Goal: Transaction & Acquisition: Obtain resource

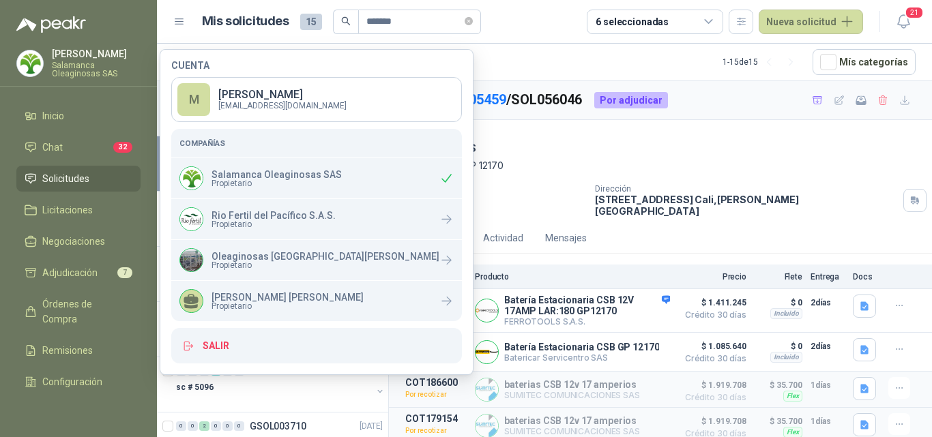
click at [557, 208] on div "[DATE] BATERIA UPS APC Rf: CSB GP 12170 Cantidad 4 Unidades Dirección [STREET_A…" at bounding box center [660, 171] width 543 height 102
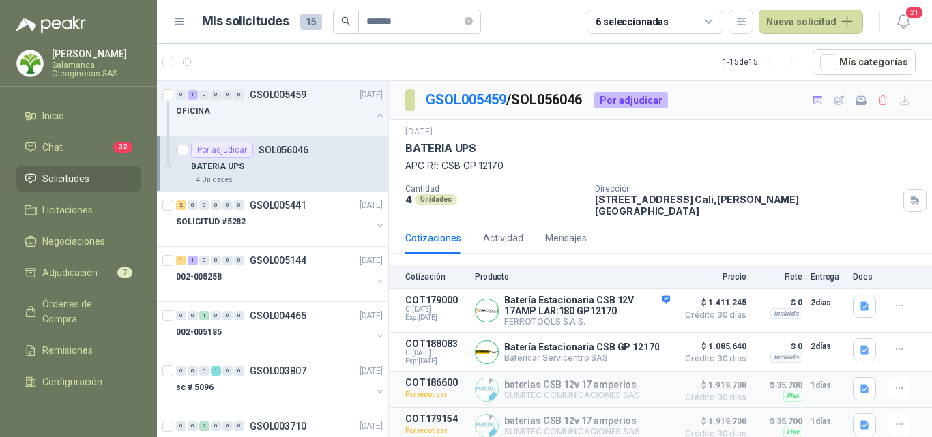
click at [71, 64] on p "Salamanca Oleaginosas SAS" at bounding box center [96, 69] width 89 height 16
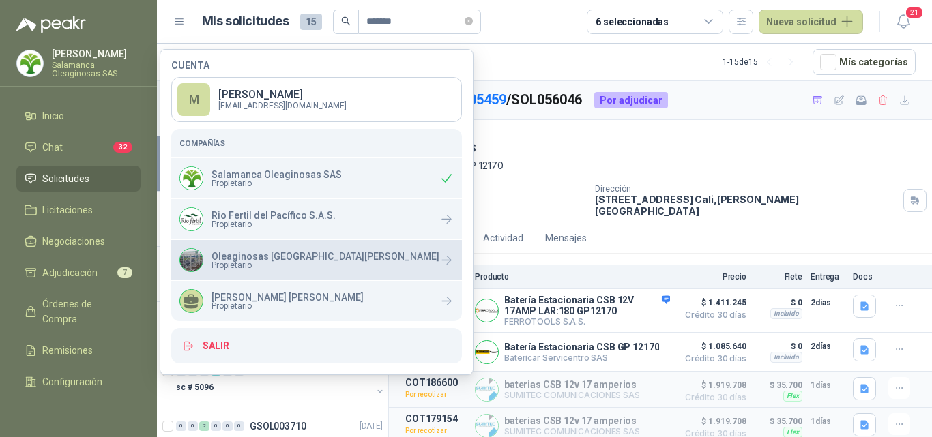
click at [218, 259] on p "Oleaginosas [GEOGRAPHIC_DATA][PERSON_NAME]" at bounding box center [326, 257] width 228 height 10
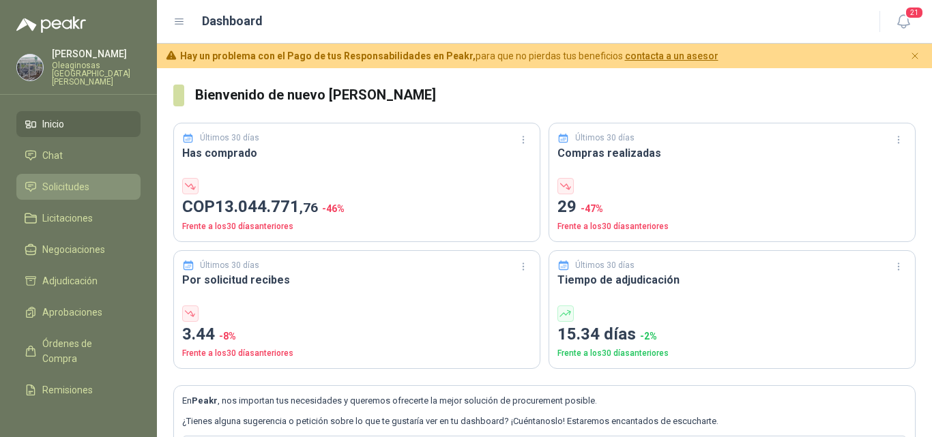
click at [91, 179] on li "Solicitudes" at bounding box center [79, 186] width 108 height 15
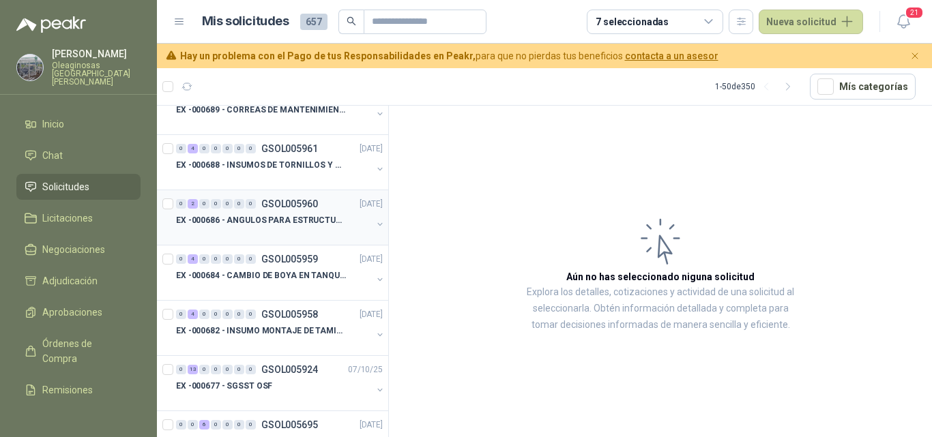
scroll to position [205, 0]
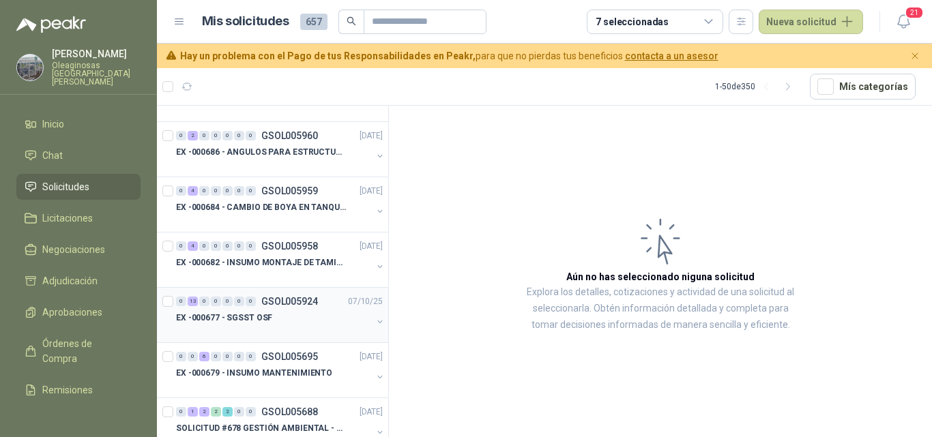
click at [296, 321] on div "EX -000677 - SGSST OSF" at bounding box center [274, 318] width 196 height 16
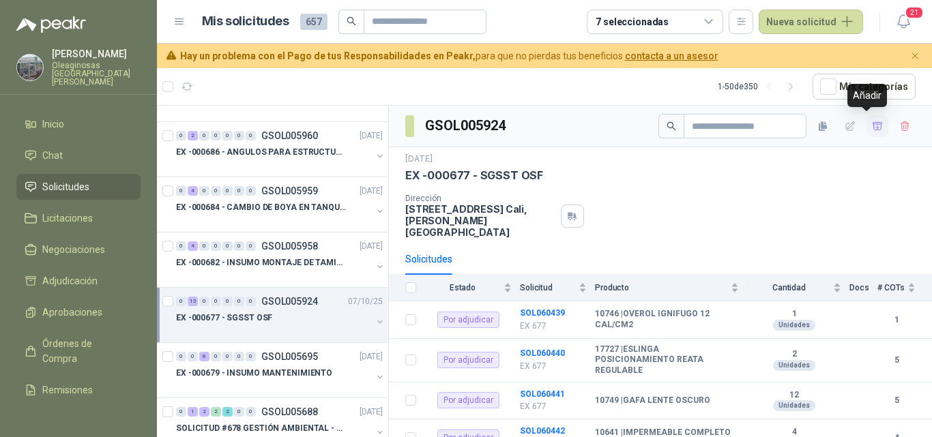
click at [872, 129] on icon "button" at bounding box center [878, 127] width 12 height 12
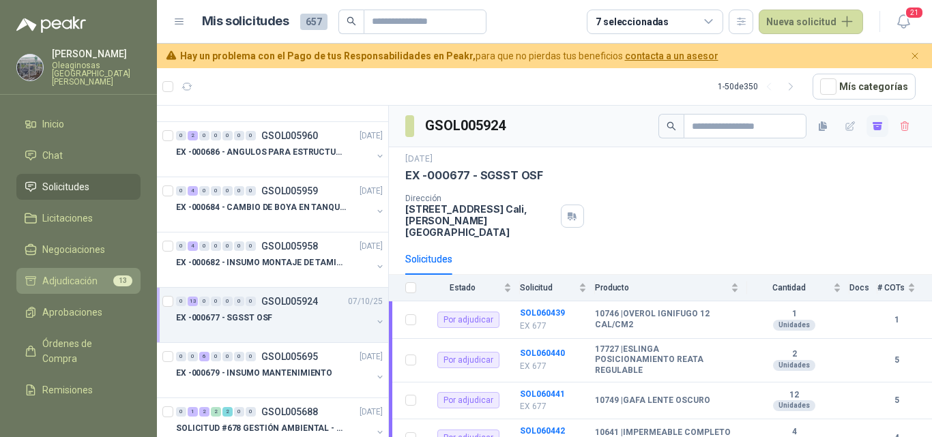
click at [73, 274] on span "Adjudicación" at bounding box center [69, 281] width 55 height 15
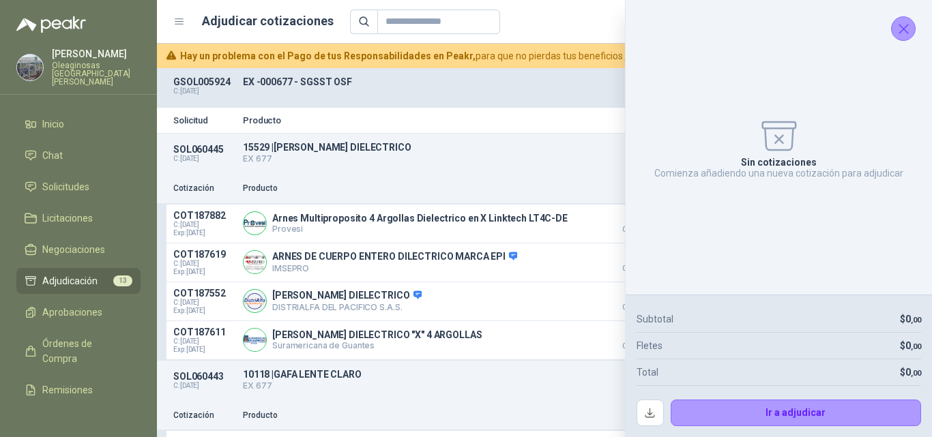
click at [912, 32] on button "Cerrar" at bounding box center [903, 28] width 25 height 25
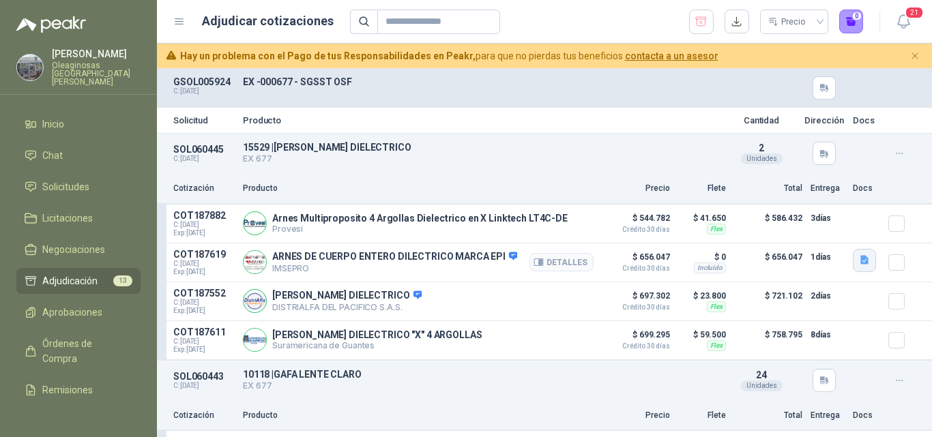
click at [860, 265] on icon "button" at bounding box center [864, 260] width 8 height 9
click at [819, 237] on button "PAX-DLF-P0.pdf" at bounding box center [815, 231] width 83 height 14
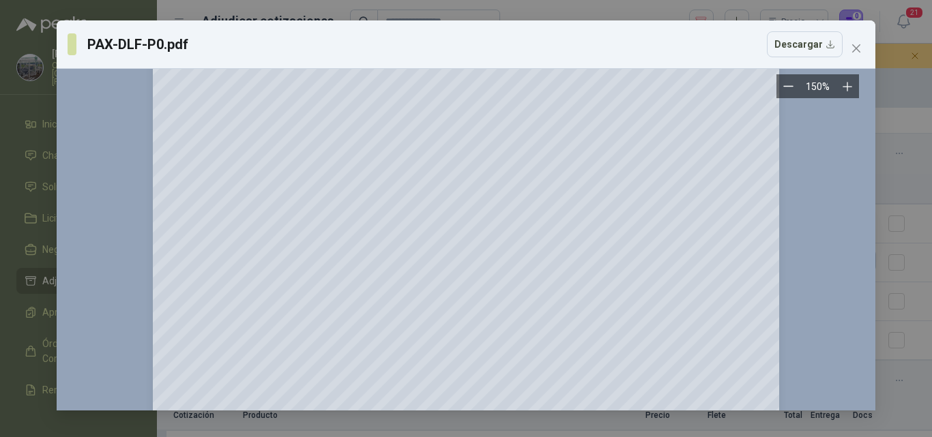
scroll to position [273, 0]
click at [856, 42] on button "Close" at bounding box center [856, 49] width 22 height 22
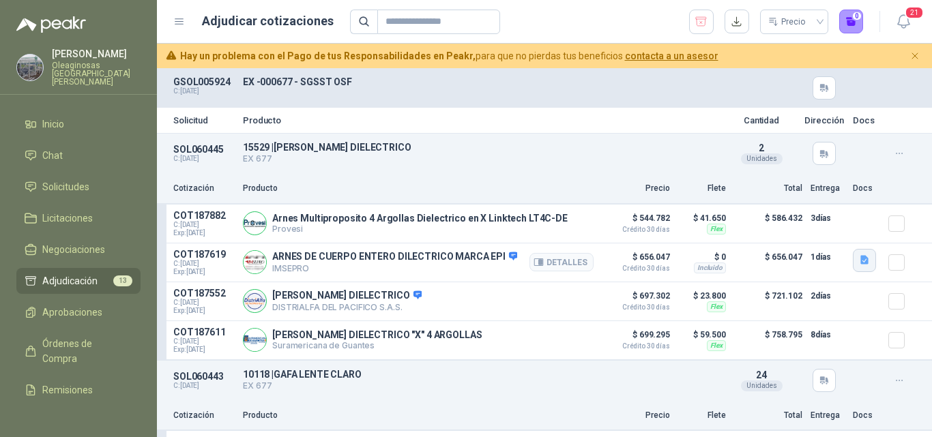
click at [860, 262] on icon "button" at bounding box center [864, 260] width 8 height 9
click at [822, 236] on button "PAX-DLF-P0.pdf" at bounding box center [815, 231] width 83 height 14
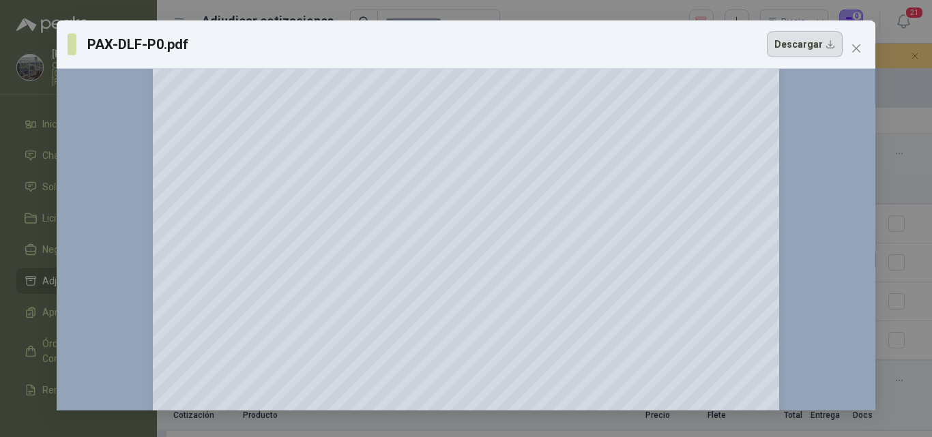
click at [786, 44] on button "Descargar" at bounding box center [805, 44] width 76 height 26
click at [918, 255] on div "PAX-DLF-P0.pdf Descargar 150 %" at bounding box center [466, 218] width 932 height 437
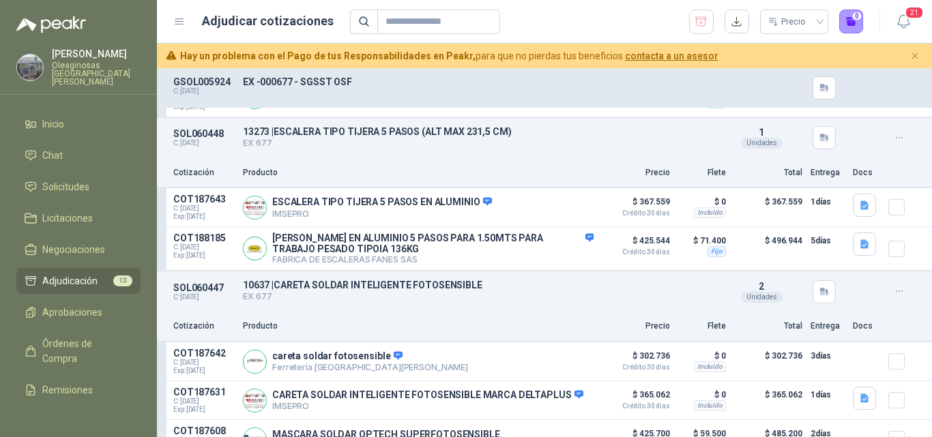
scroll to position [1160, 0]
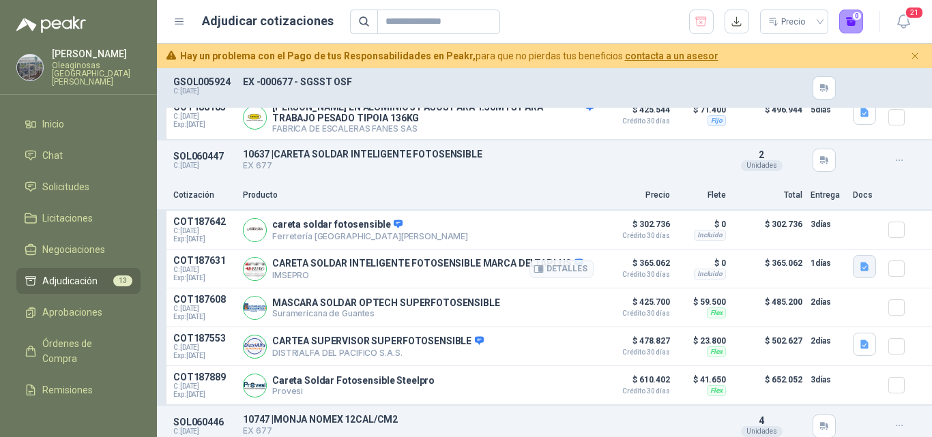
click at [859, 271] on icon "button" at bounding box center [865, 267] width 12 height 12
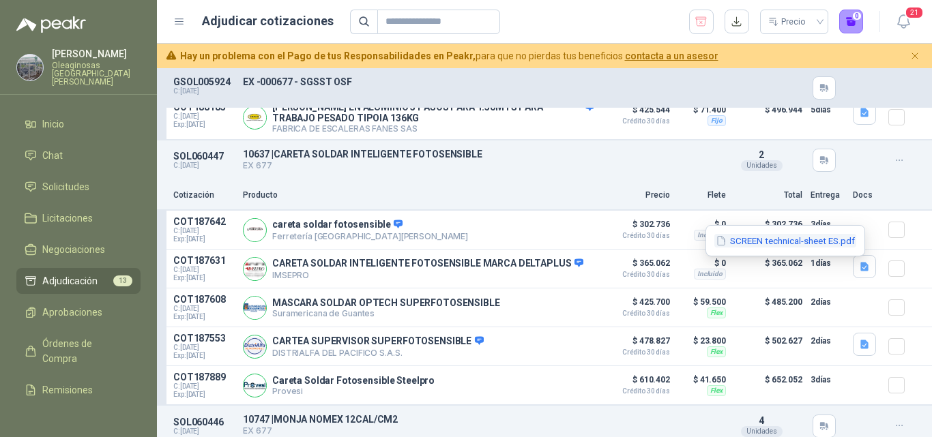
click at [789, 242] on button "SCREEN technical-sheet ES.pdf" at bounding box center [785, 241] width 142 height 14
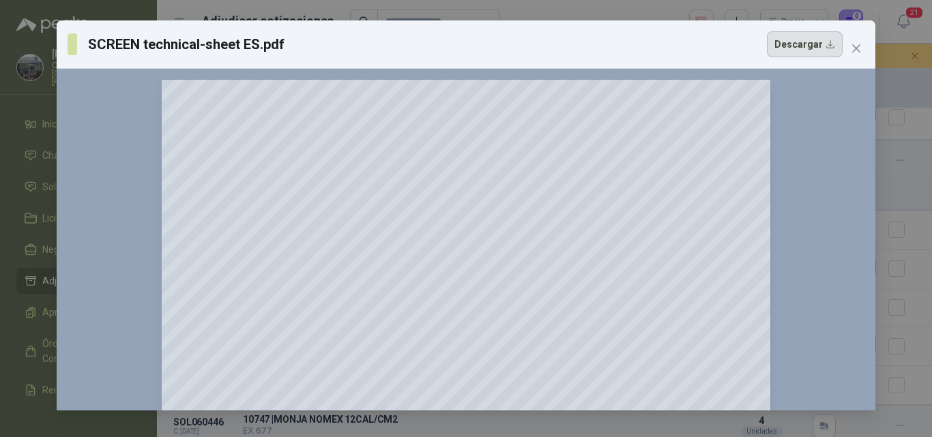
click at [807, 52] on button "Descargar" at bounding box center [805, 44] width 76 height 26
click at [899, 315] on div "SCREEN technical-sheet ES.pdf Descargar 150 %" at bounding box center [466, 218] width 932 height 437
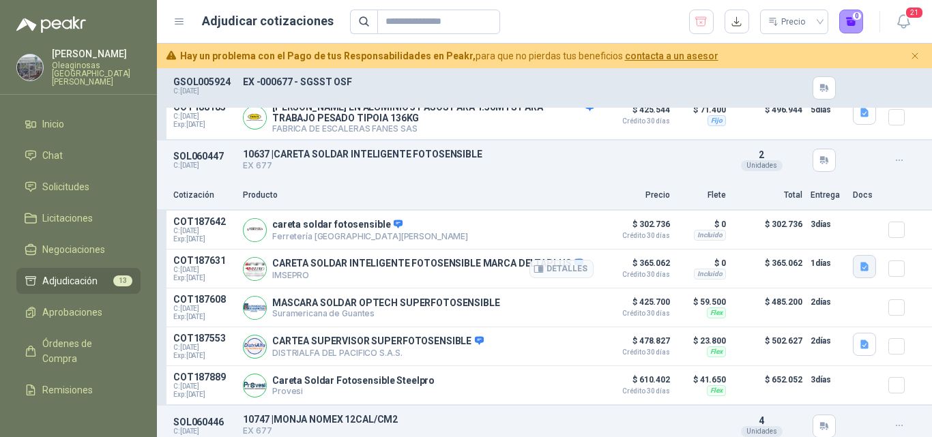
click at [860, 268] on icon "button" at bounding box center [864, 267] width 8 height 9
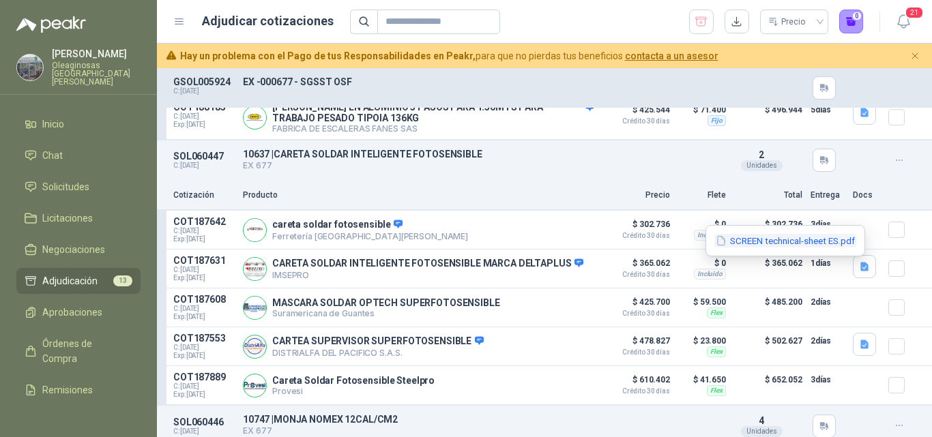
click at [806, 234] on button "SCREEN technical-sheet ES.pdf" at bounding box center [785, 241] width 142 height 14
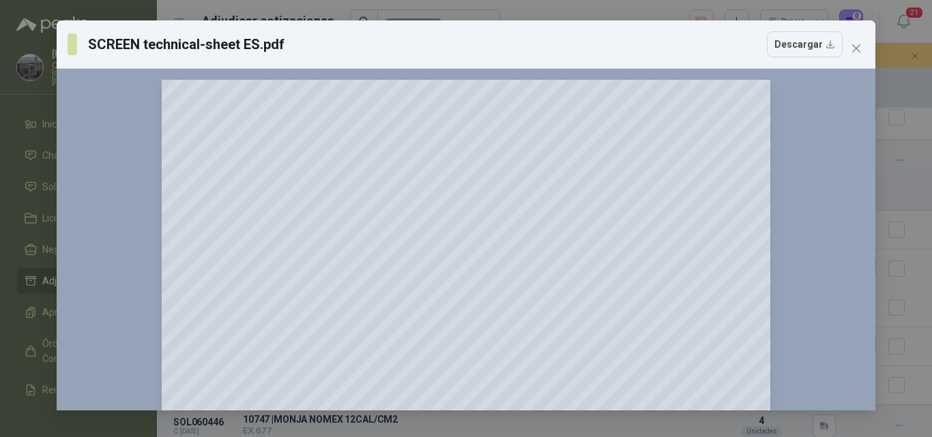
click at [852, 50] on icon "close" at bounding box center [856, 48] width 11 height 11
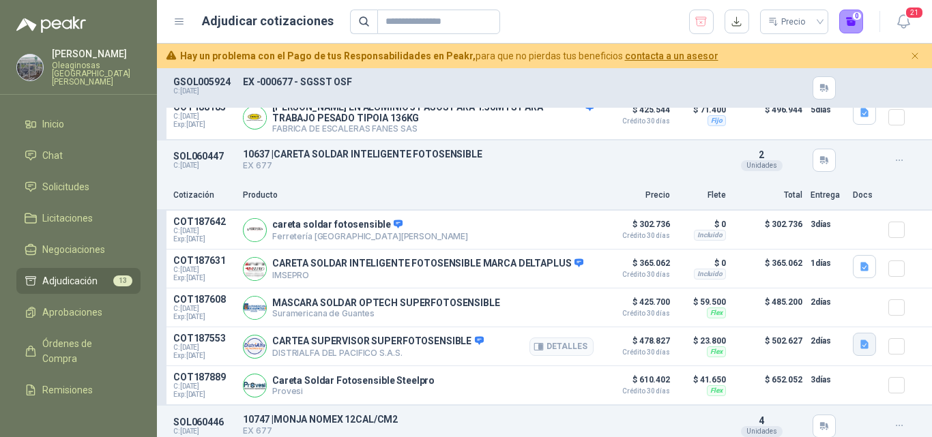
click at [860, 348] on icon "button" at bounding box center [864, 344] width 8 height 9
click at [828, 318] on button "image.png" at bounding box center [826, 320] width 59 height 14
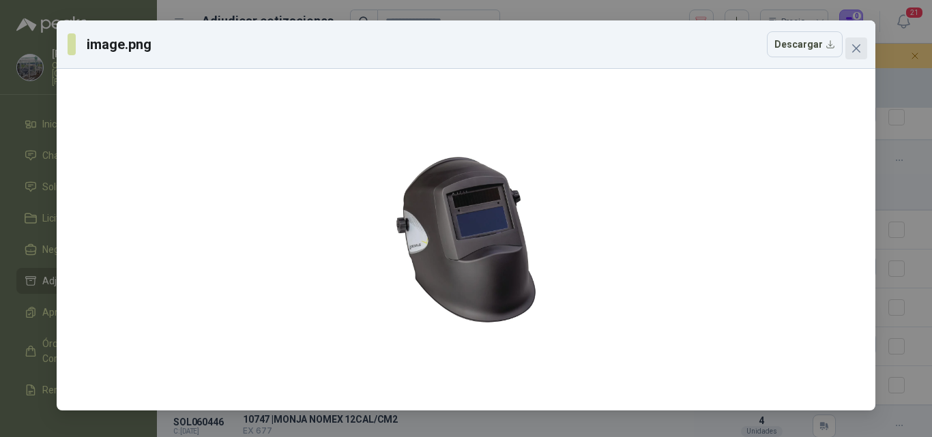
click at [862, 49] on span "Close" at bounding box center [856, 48] width 22 height 11
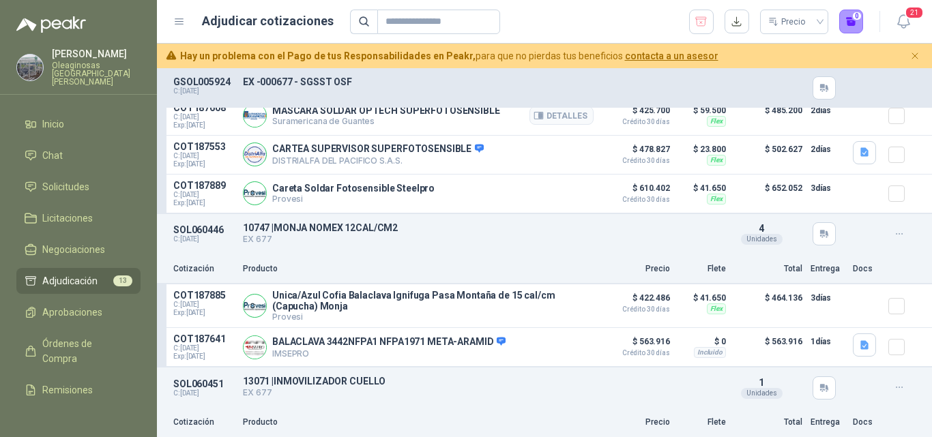
scroll to position [1433, 0]
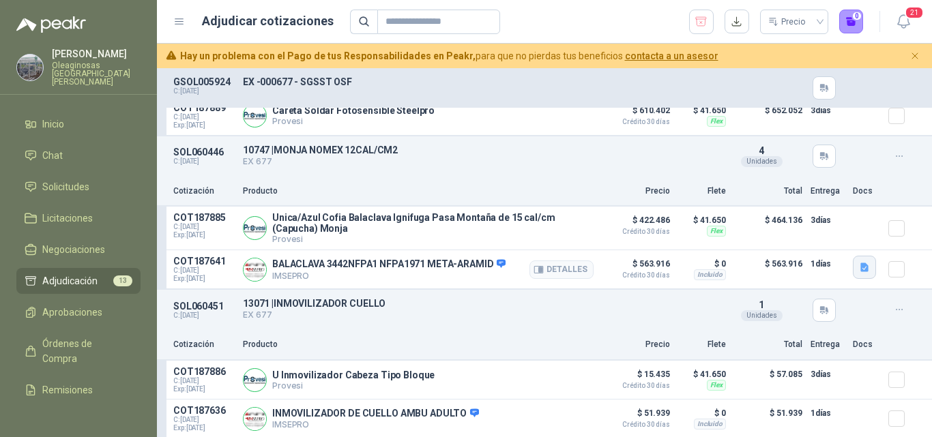
click at [859, 269] on icon "button" at bounding box center [865, 268] width 12 height 12
click at [809, 248] on button "MONJA NOMEX.pdf" at bounding box center [808, 244] width 96 height 14
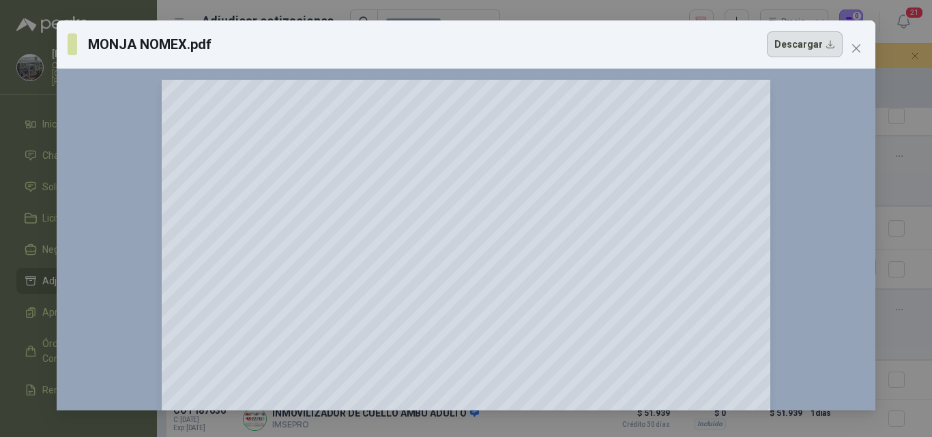
click at [802, 40] on button "Descargar" at bounding box center [805, 44] width 76 height 26
click at [890, 352] on div "MONJA NOMEX.pdf Descargar 150 %" at bounding box center [466, 218] width 932 height 437
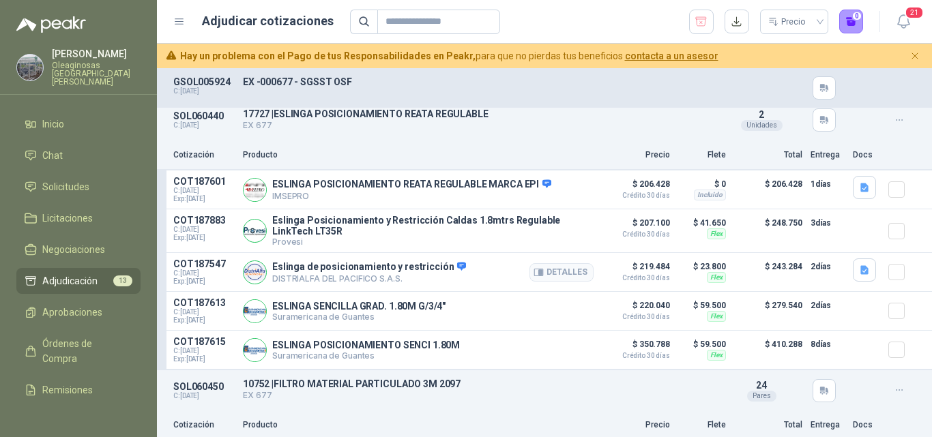
scroll to position [2388, 0]
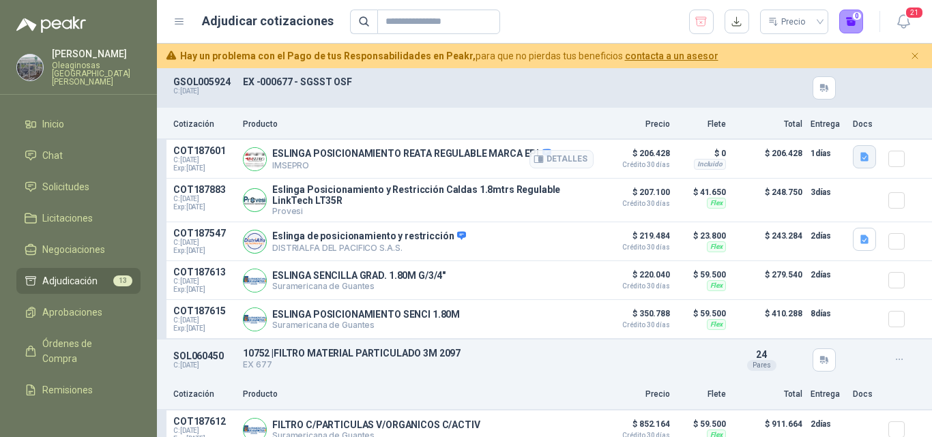
click at [859, 162] on icon "button" at bounding box center [865, 157] width 12 height 12
click at [816, 128] on button "50-21A.pdf" at bounding box center [825, 132] width 61 height 14
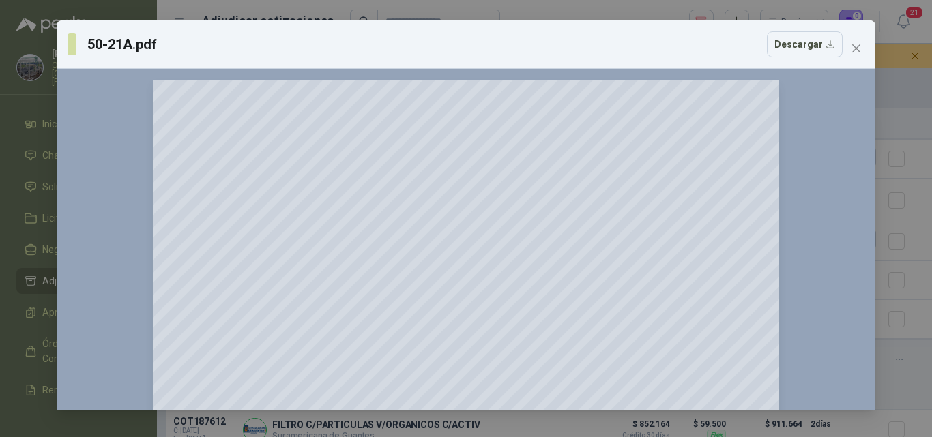
scroll to position [68, 0]
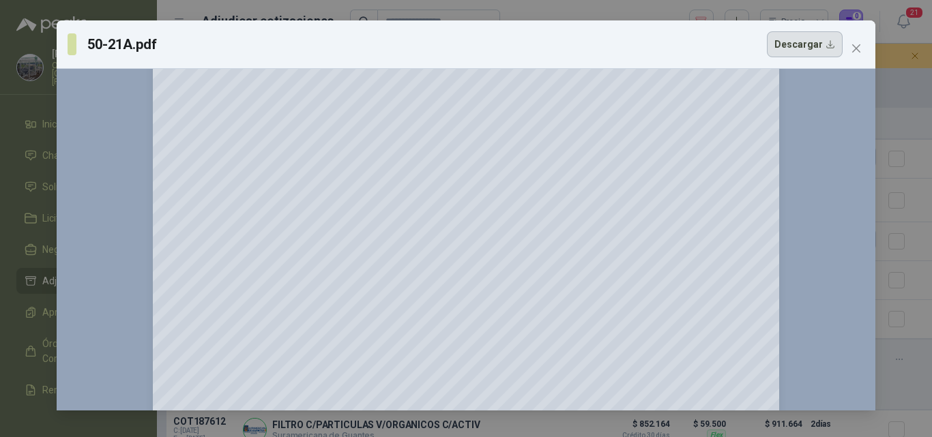
click at [802, 45] on button "Descargar" at bounding box center [805, 44] width 76 height 26
click at [912, 246] on div "50-21A.pdf Descargar 150 %" at bounding box center [466, 218] width 932 height 437
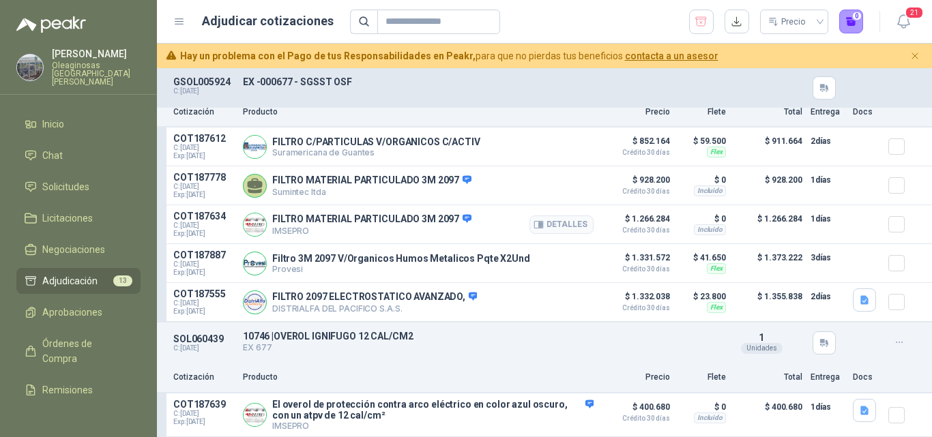
scroll to position [2686, 0]
click at [860, 411] on icon "button" at bounding box center [864, 410] width 8 height 9
click at [814, 381] on button "OVEROL IGNIFUGO 12 CAL.pdf" at bounding box center [787, 379] width 139 height 14
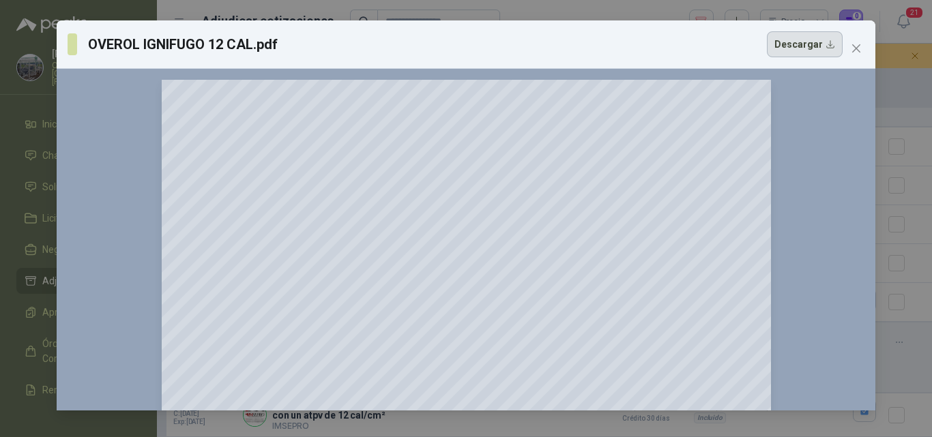
click at [819, 49] on button "Descargar" at bounding box center [805, 44] width 76 height 26
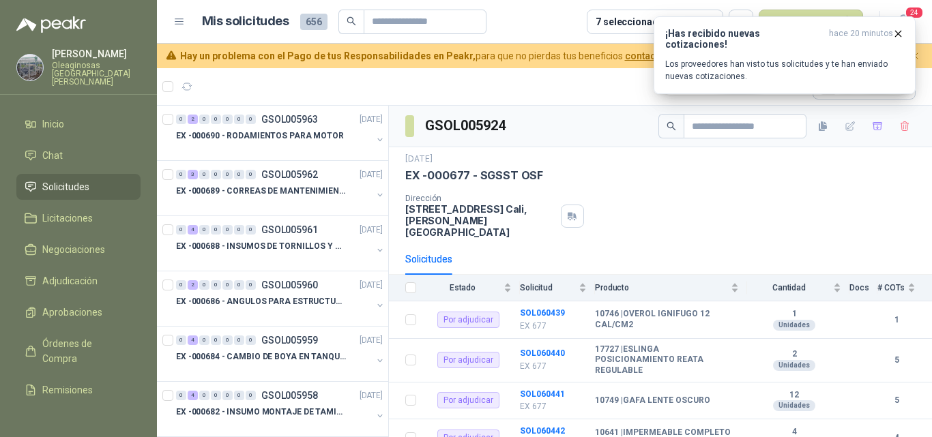
scroll to position [205, 0]
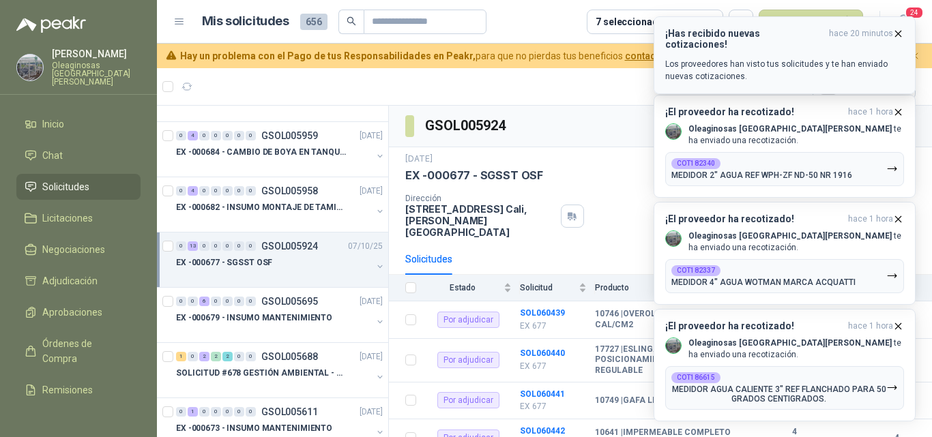
click at [899, 34] on icon "button" at bounding box center [898, 33] width 5 height 5
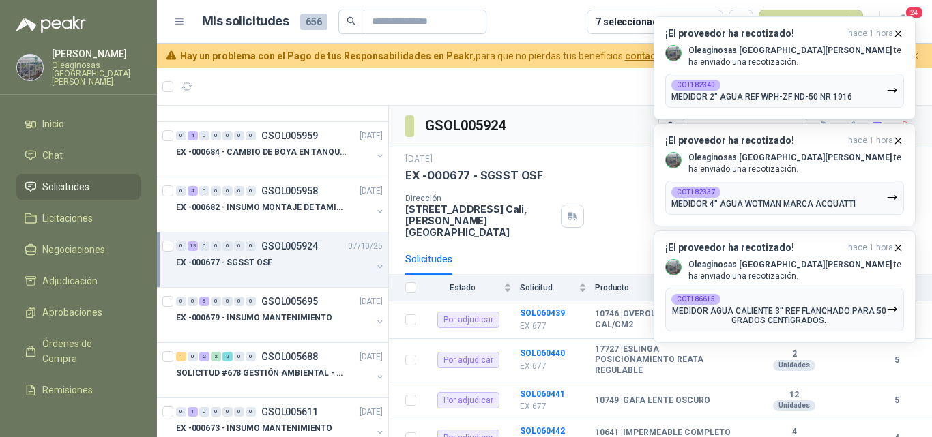
click at [899, 34] on icon "button" at bounding box center [898, 33] width 5 height 5
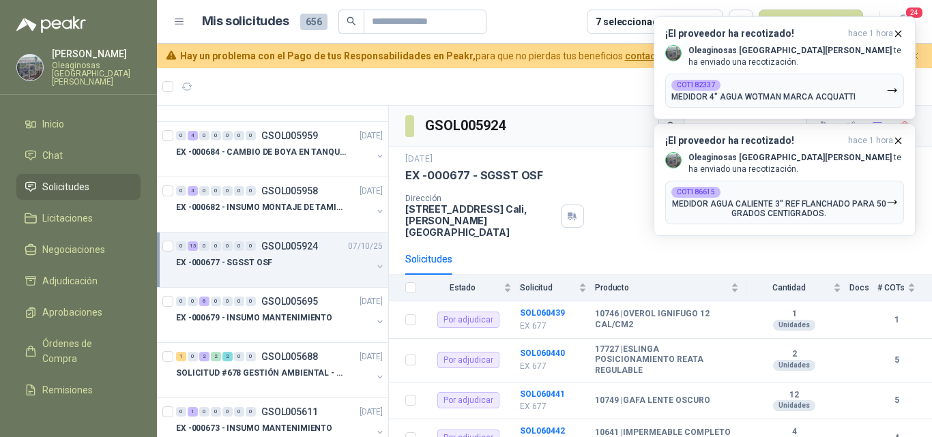
click at [899, 34] on icon "button" at bounding box center [898, 33] width 5 height 5
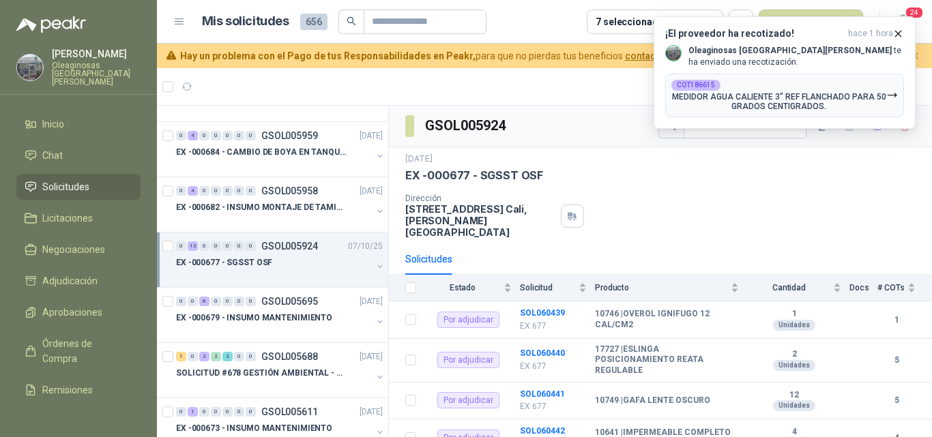
click at [899, 34] on icon "button" at bounding box center [898, 33] width 5 height 5
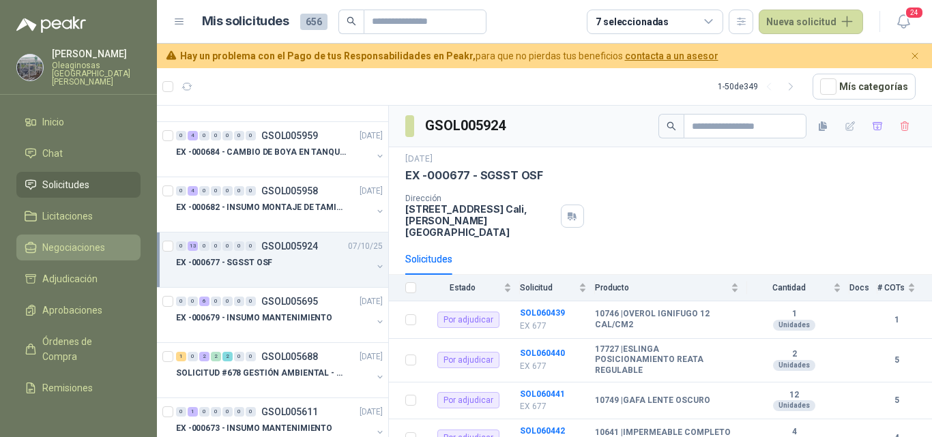
scroll to position [0, 0]
click at [872, 129] on icon "button" at bounding box center [878, 127] width 12 height 12
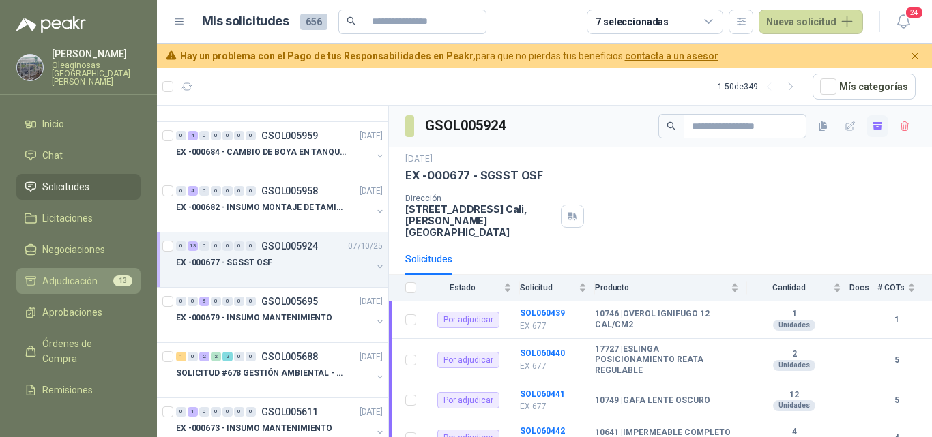
click at [72, 274] on span "Adjudicación" at bounding box center [69, 281] width 55 height 15
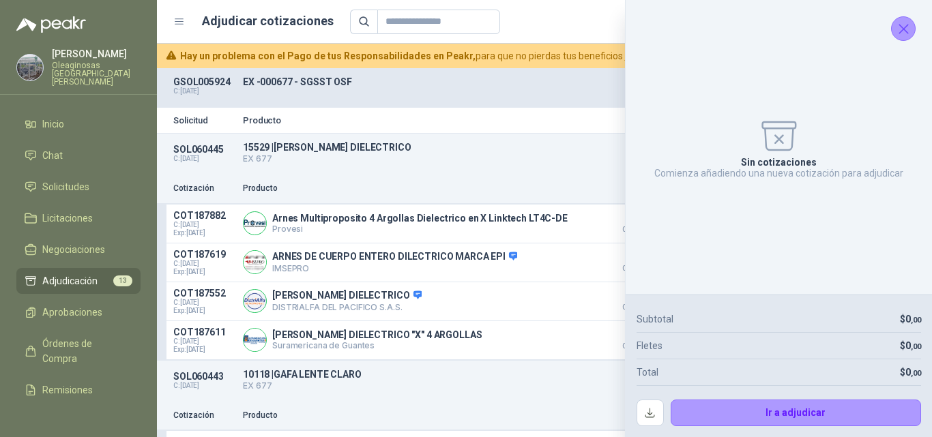
click at [910, 27] on icon "Cerrar" at bounding box center [903, 28] width 17 height 17
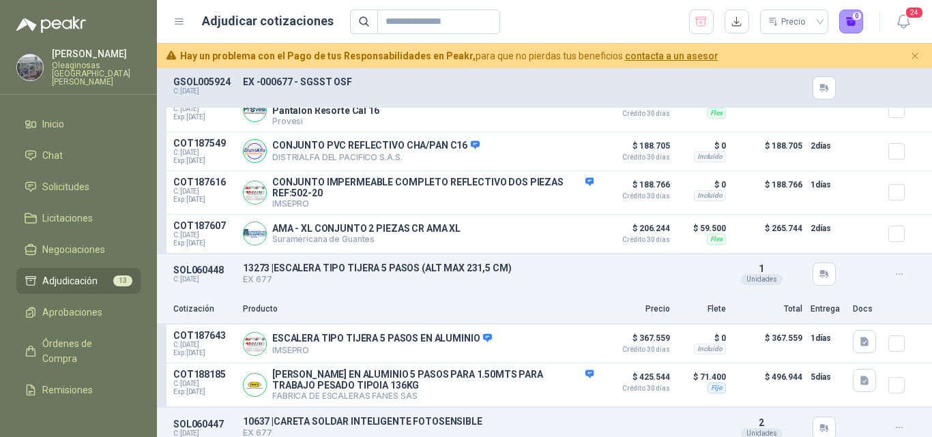
scroll to position [955, 0]
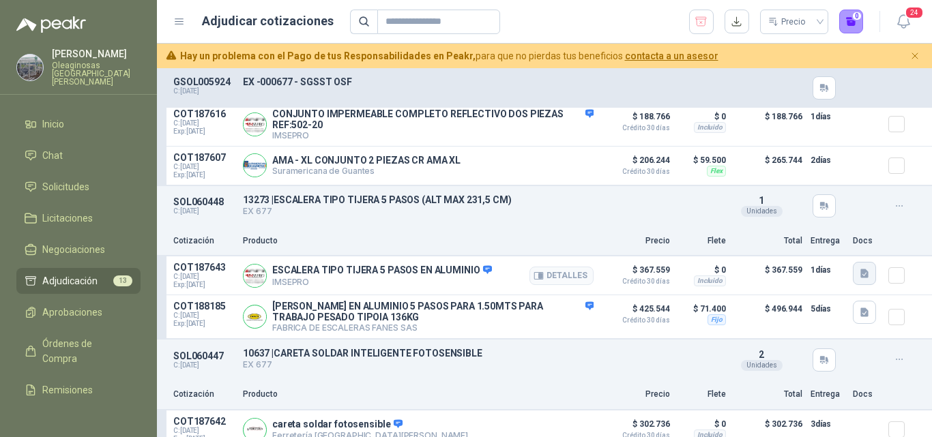
click at [859, 278] on icon "button" at bounding box center [865, 274] width 12 height 12
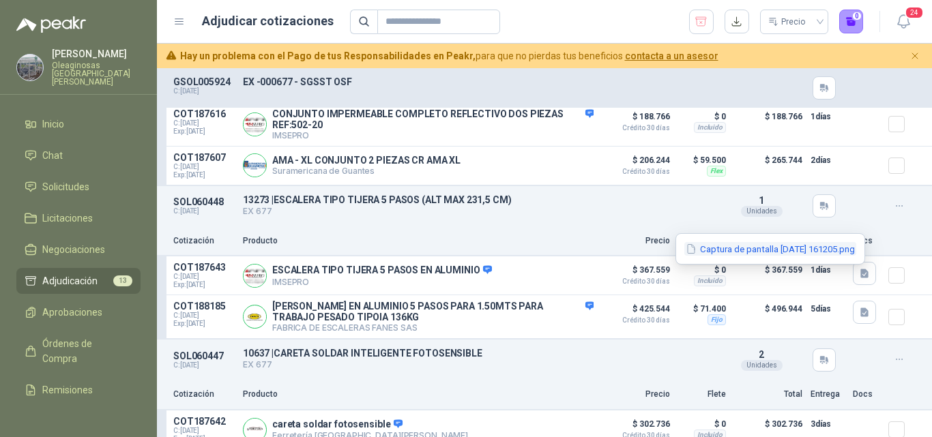
click at [772, 246] on button "Captura de pantalla 2025-10-07 161205.png" at bounding box center [770, 249] width 172 height 14
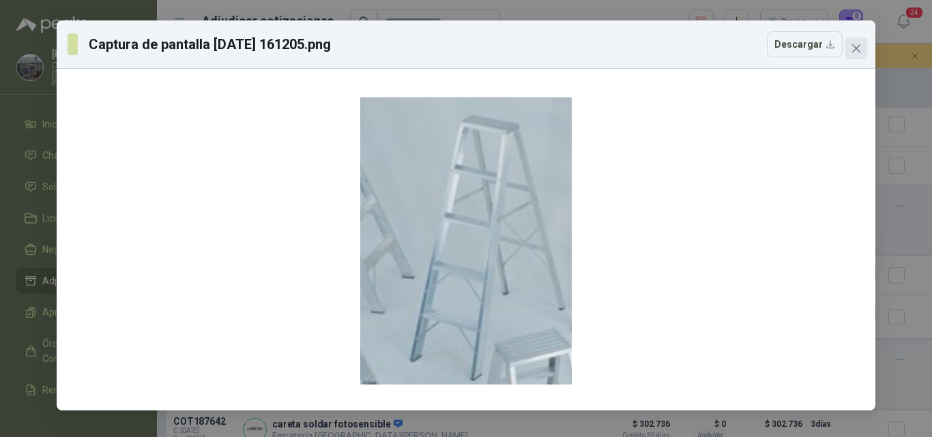
click at [858, 49] on icon "close" at bounding box center [856, 48] width 11 height 11
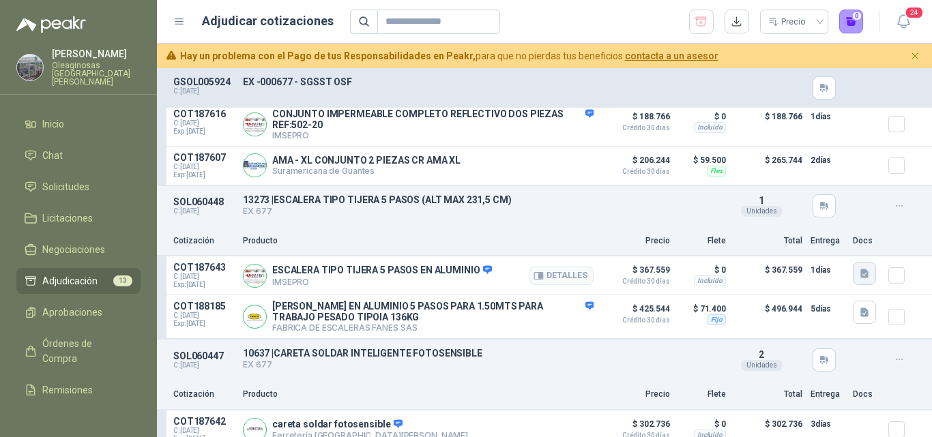
click at [860, 277] on icon "button" at bounding box center [864, 274] width 8 height 9
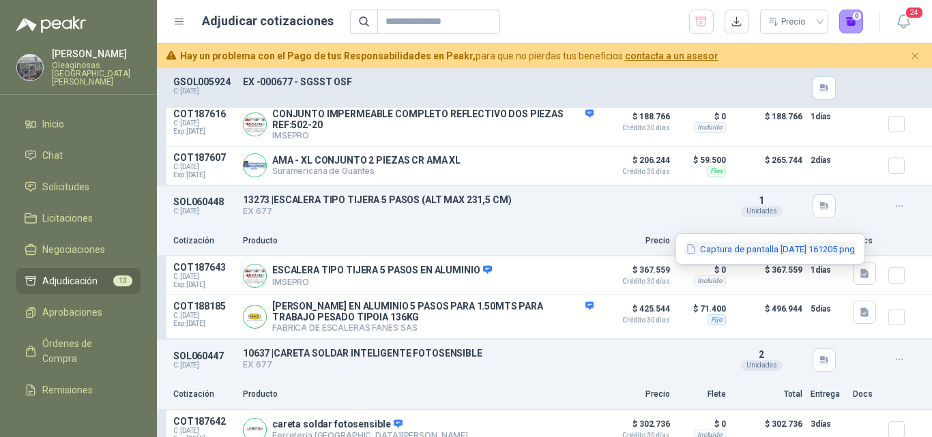
click at [807, 250] on button "Captura de pantalla 2025-10-07 161205.png" at bounding box center [770, 249] width 172 height 14
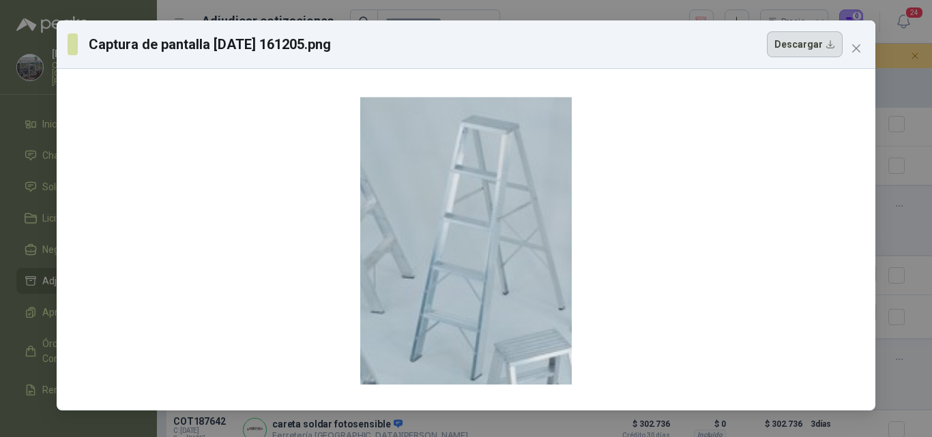
click at [813, 48] on button "Descargar" at bounding box center [805, 44] width 76 height 26
click at [914, 285] on div "Captura de pantalla 2025-10-07 161205.png Descargar" at bounding box center [466, 218] width 932 height 437
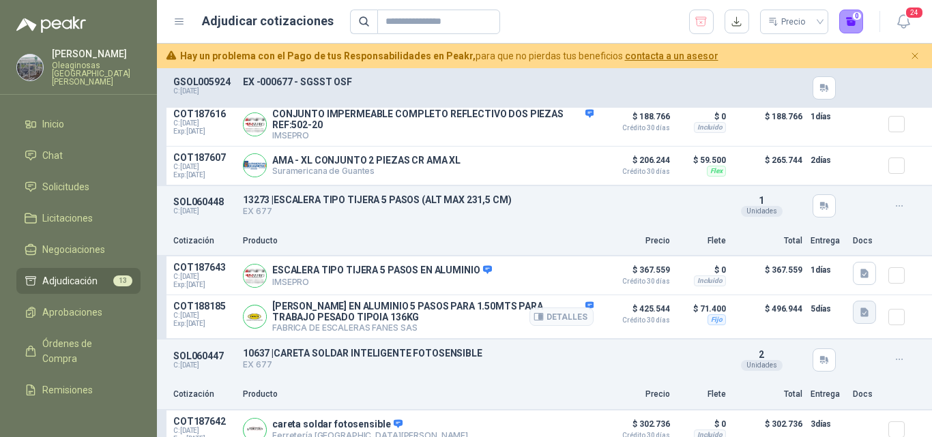
click at [859, 319] on icon "button" at bounding box center [865, 313] width 12 height 12
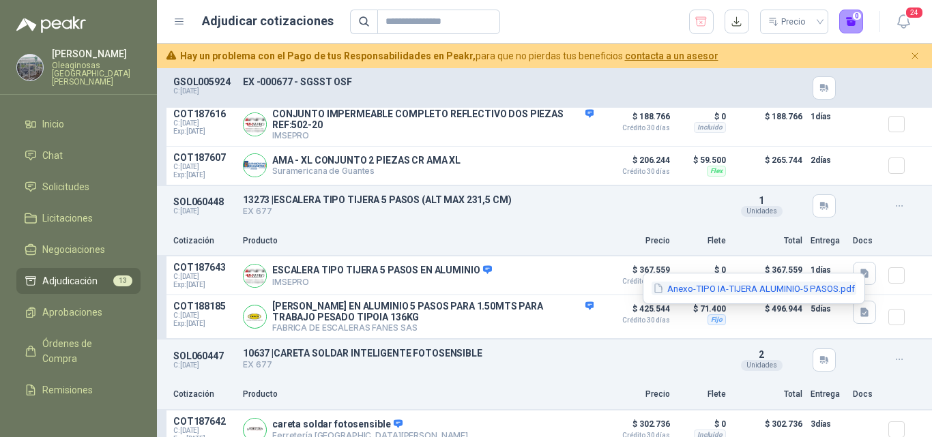
click at [772, 291] on button "Anexo-TIPO IA-TIJERA ALUMINIO-5 PASOS.pdf" at bounding box center [754, 289] width 205 height 14
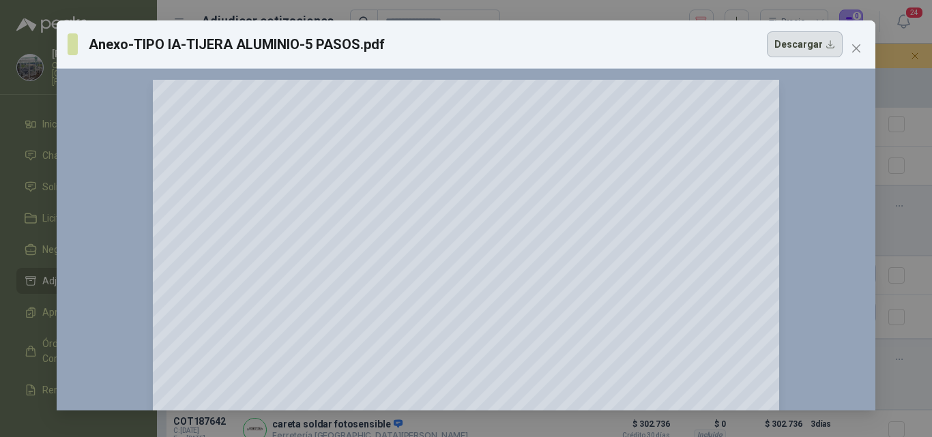
click at [804, 41] on button "Descargar" at bounding box center [805, 44] width 76 height 26
